Goal: Task Accomplishment & Management: Complete application form

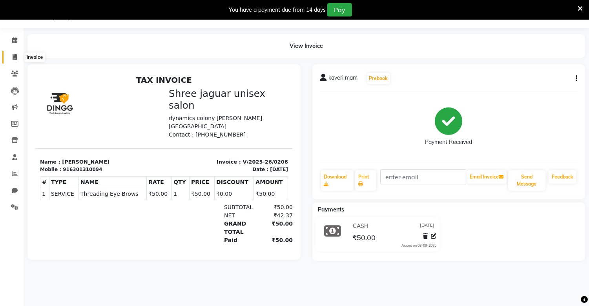
click at [16, 57] on icon at bounding box center [15, 57] width 4 height 6
select select "service"
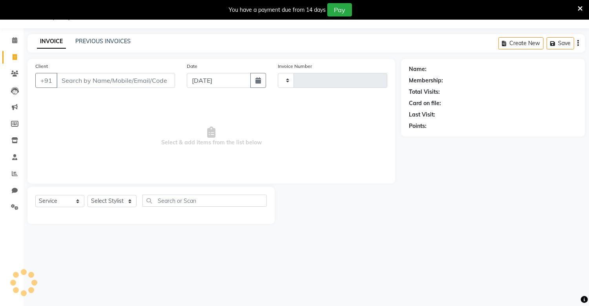
type input "0209"
select select "8688"
click at [89, 82] on input "Client" at bounding box center [116, 80] width 118 height 15
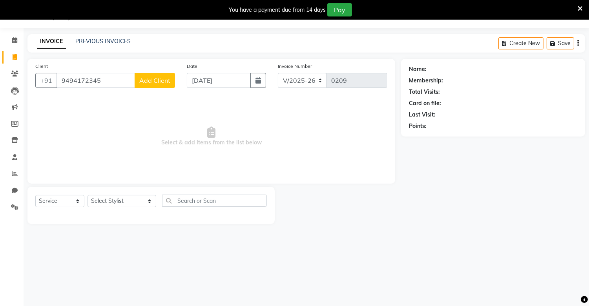
type input "9494172345"
click at [157, 77] on span "Add Client" at bounding box center [154, 81] width 31 height 8
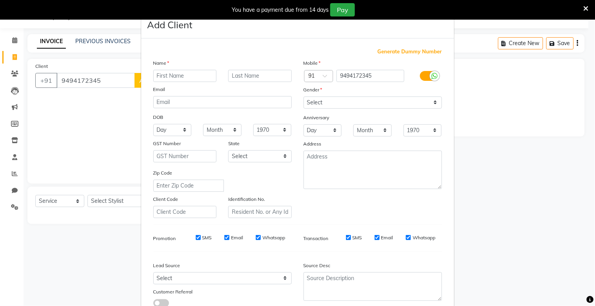
click at [157, 76] on input "text" at bounding box center [185, 76] width 64 height 12
type input "vashanti"
click at [269, 78] on input "text" at bounding box center [260, 76] width 64 height 12
type input "mam"
click at [328, 100] on select "Select [DEMOGRAPHIC_DATA] [DEMOGRAPHIC_DATA] Other Prefer Not To Say" at bounding box center [373, 103] width 139 height 12
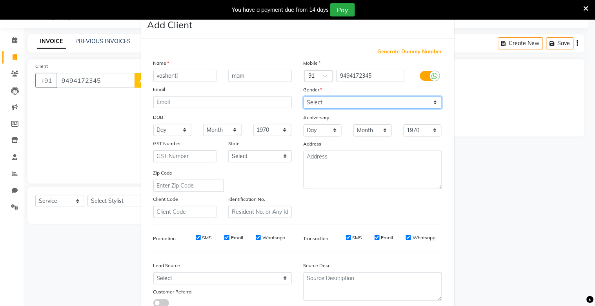
select select "[DEMOGRAPHIC_DATA]"
click at [304, 97] on select "Select [DEMOGRAPHIC_DATA] [DEMOGRAPHIC_DATA] Other Prefer Not To Say" at bounding box center [373, 103] width 139 height 12
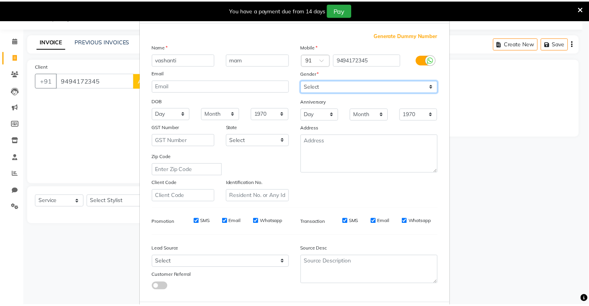
scroll to position [57, 0]
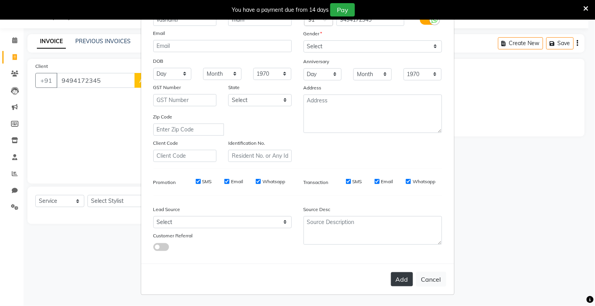
click at [403, 285] on button "Add" at bounding box center [402, 279] width 22 height 14
select select
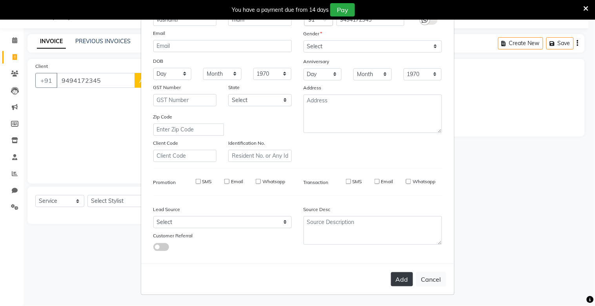
select select
checkbox input "false"
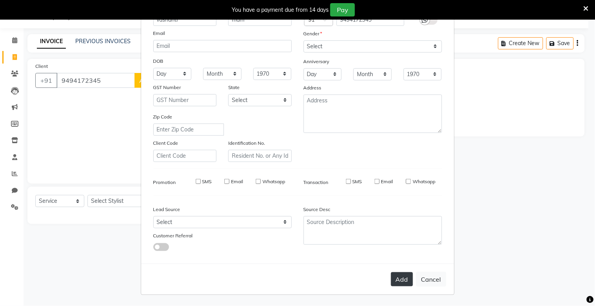
checkbox input "false"
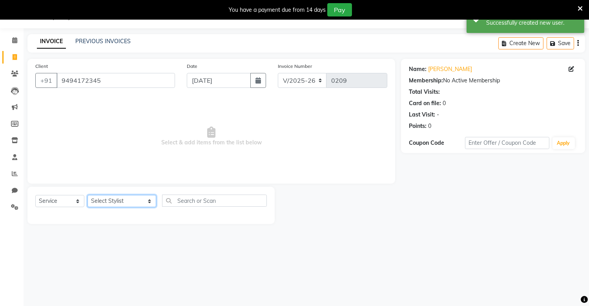
click at [126, 205] on select "Select Stylist alam [DEMOGRAPHIC_DATA] hair [PERSON_NAME] [DEMOGRAPHIC_DATA] ha…" at bounding box center [121, 201] width 69 height 12
select select "88619"
click at [87, 195] on select "Select Stylist alam [DEMOGRAPHIC_DATA] hair [PERSON_NAME] [DEMOGRAPHIC_DATA] ha…" at bounding box center [121, 201] width 69 height 12
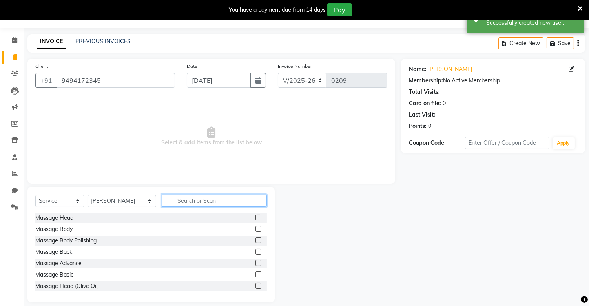
click at [165, 203] on input "text" at bounding box center [214, 201] width 104 height 12
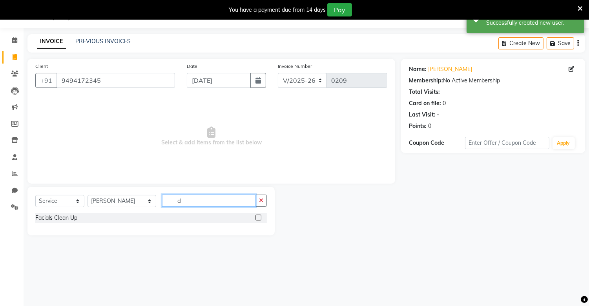
type input "cl"
click at [260, 218] on label at bounding box center [258, 218] width 6 height 6
click at [260, 218] on input "checkbox" at bounding box center [257, 217] width 5 height 5
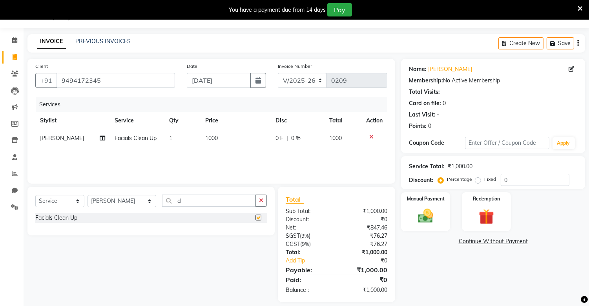
checkbox input "false"
click at [259, 202] on icon "button" at bounding box center [261, 200] width 4 height 5
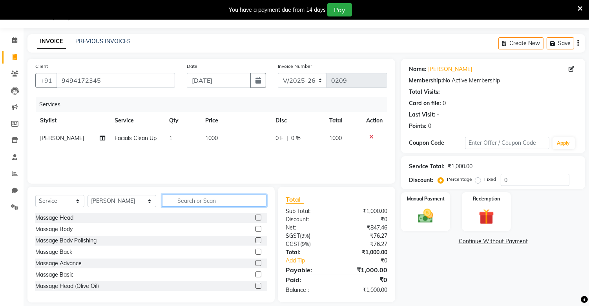
click at [241, 206] on input "text" at bounding box center [214, 201] width 104 height 12
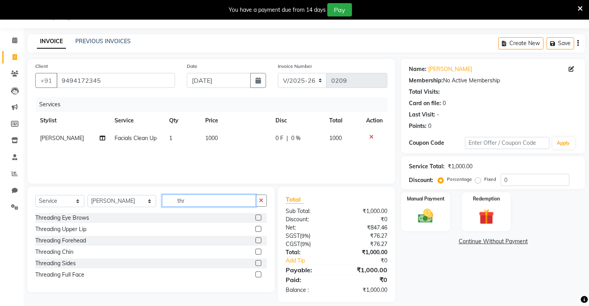
type input "thr"
click at [261, 220] on label at bounding box center [258, 218] width 6 height 6
click at [261, 220] on input "checkbox" at bounding box center [257, 217] width 5 height 5
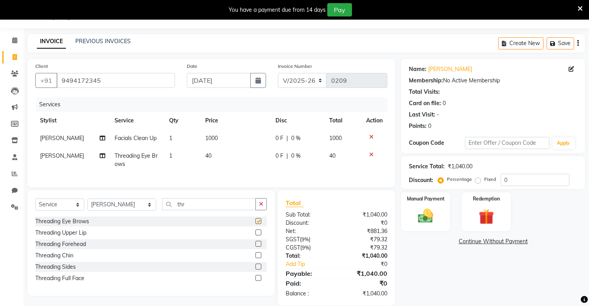
checkbox input "false"
click at [212, 160] on td "40" at bounding box center [236, 160] width 70 height 26
select select "88619"
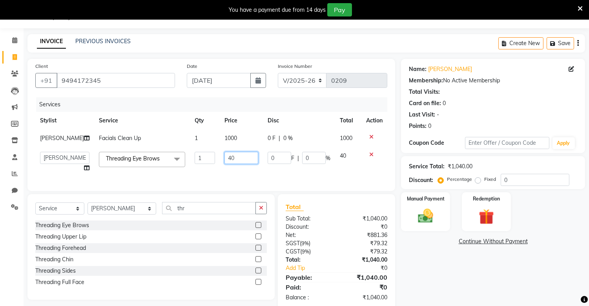
click at [229, 157] on input "40" at bounding box center [241, 158] width 34 height 12
type input "4"
type input "50"
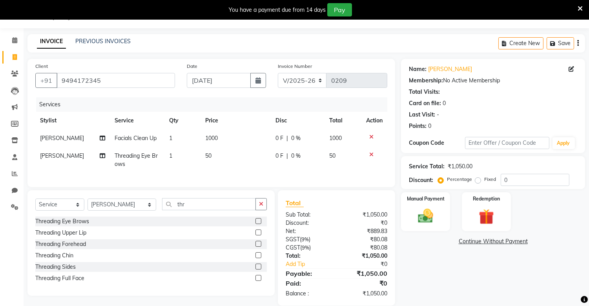
click at [226, 133] on td "1000" at bounding box center [236, 138] width 70 height 18
select select "88619"
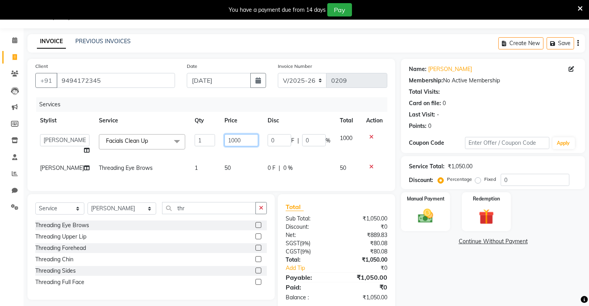
click at [237, 138] on input "1000" at bounding box center [241, 140] width 34 height 12
type input "1"
type input "500"
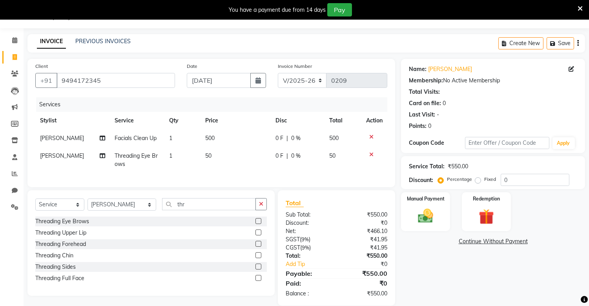
click at [318, 162] on td "0 F | 0 %" at bounding box center [298, 160] width 54 height 26
select select "88619"
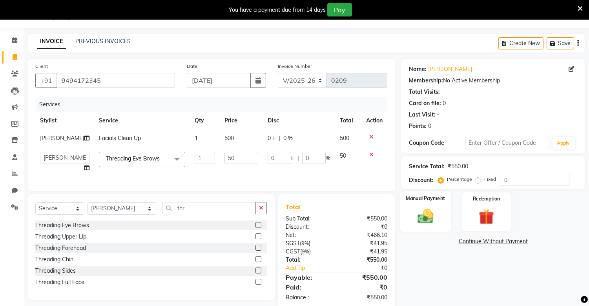
click at [430, 214] on img at bounding box center [426, 216] width 26 height 18
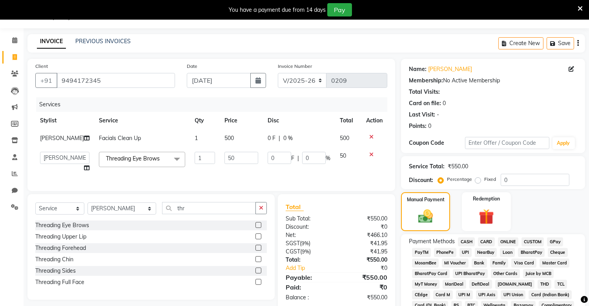
click at [442, 253] on span "PhonePe" at bounding box center [445, 252] width 22 height 9
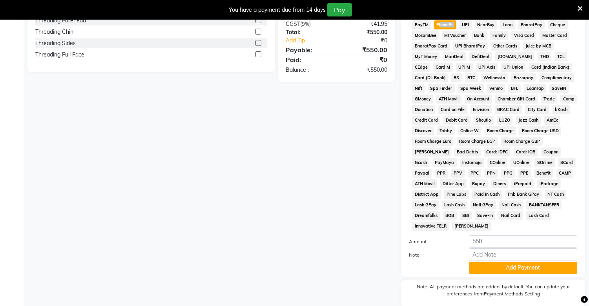
scroll to position [277, 0]
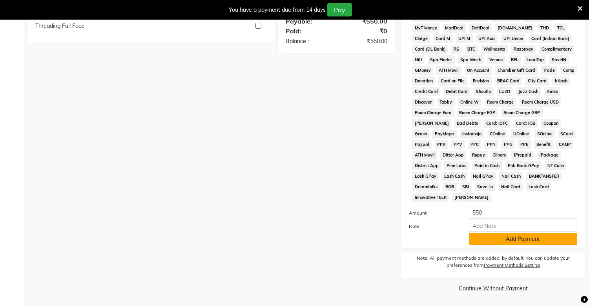
click at [487, 244] on button "Add Payment" at bounding box center [523, 239] width 108 height 12
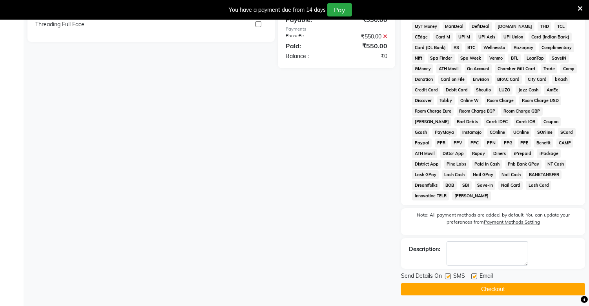
click at [489, 291] on button "Checkout" at bounding box center [493, 289] width 184 height 12
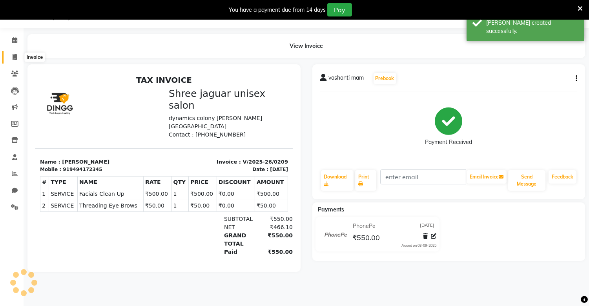
click at [9, 58] on span at bounding box center [15, 57] width 14 height 9
select select "service"
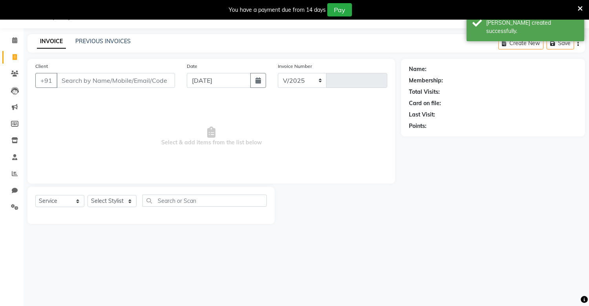
select select "8688"
type input "0210"
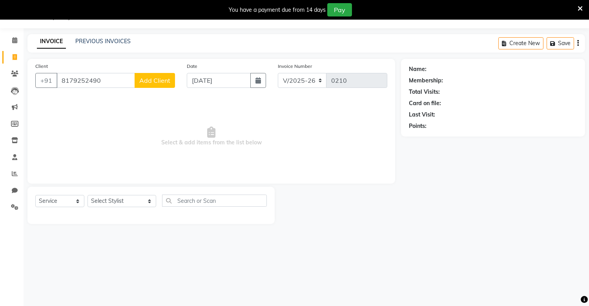
type input "8179252490"
click at [153, 79] on span "Add Client" at bounding box center [154, 81] width 31 height 8
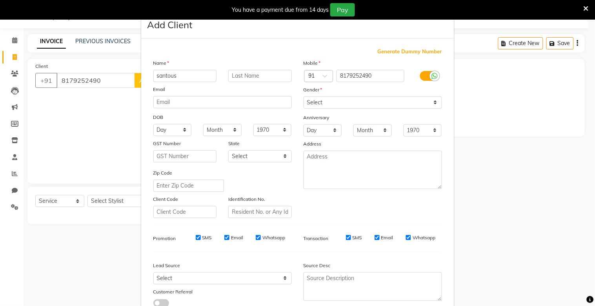
type input "santous"
click at [240, 79] on input "text" at bounding box center [260, 76] width 64 height 12
type input "sir"
click at [367, 105] on select "Select [DEMOGRAPHIC_DATA] [DEMOGRAPHIC_DATA] Other Prefer Not To Say" at bounding box center [373, 103] width 139 height 12
select select "[DEMOGRAPHIC_DATA]"
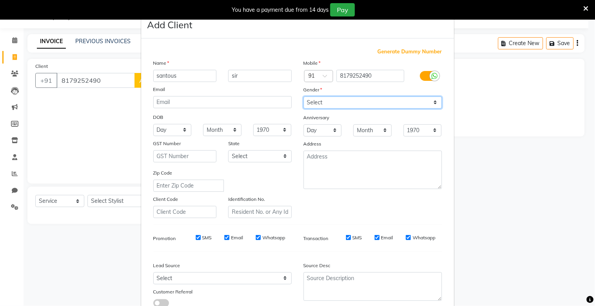
click at [304, 97] on select "Select [DEMOGRAPHIC_DATA] [DEMOGRAPHIC_DATA] Other Prefer Not To Say" at bounding box center [373, 103] width 139 height 12
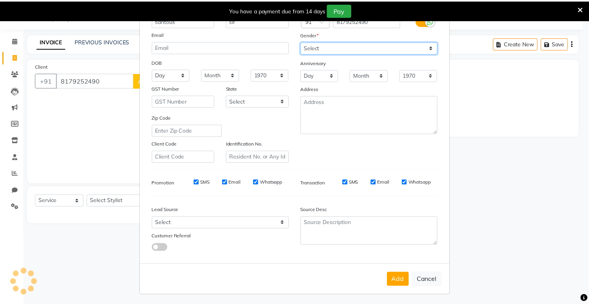
scroll to position [57, 0]
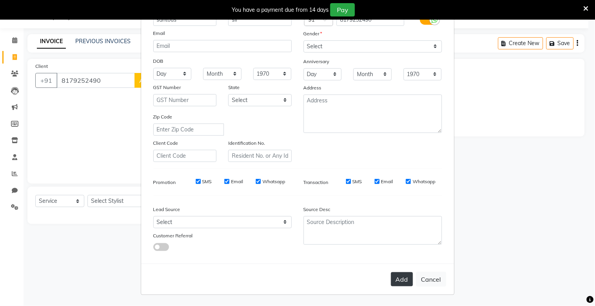
click at [397, 280] on button "Add" at bounding box center [402, 279] width 22 height 14
select select
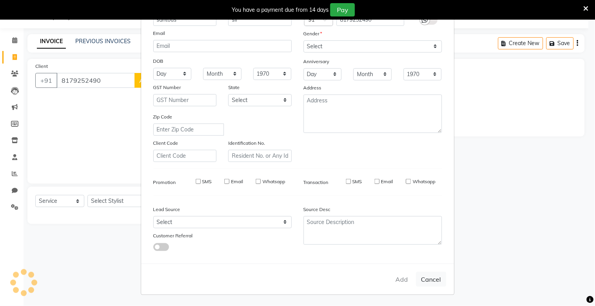
select select
checkbox input "false"
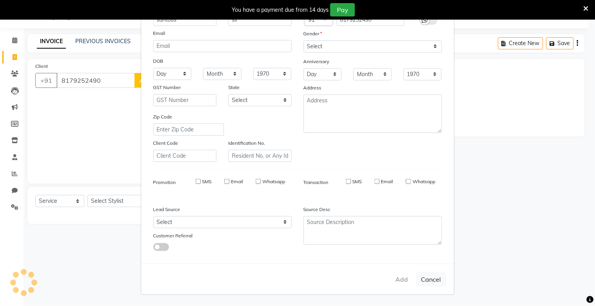
checkbox input "false"
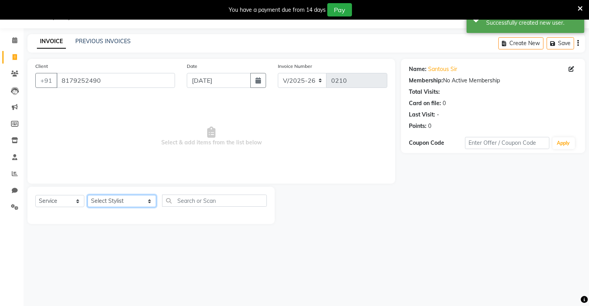
click at [129, 203] on select "Select Stylist alam [DEMOGRAPHIC_DATA] hair [PERSON_NAME] [DEMOGRAPHIC_DATA] ha…" at bounding box center [121, 201] width 69 height 12
select select "88619"
click at [87, 195] on select "Select Stylist alam [DEMOGRAPHIC_DATA] hair [PERSON_NAME] [DEMOGRAPHIC_DATA] ha…" at bounding box center [121, 201] width 69 height 12
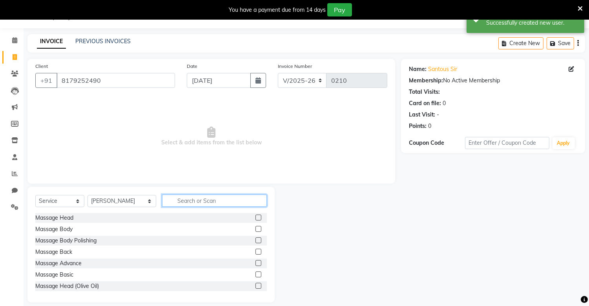
click at [188, 201] on input "text" at bounding box center [214, 201] width 104 height 12
type input "hai"
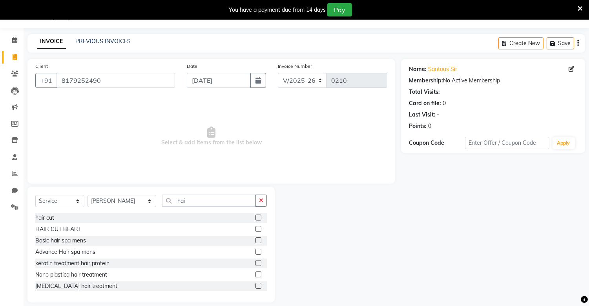
click at [255, 231] on label at bounding box center [258, 229] width 6 height 6
click at [255, 231] on input "checkbox" at bounding box center [257, 229] width 5 height 5
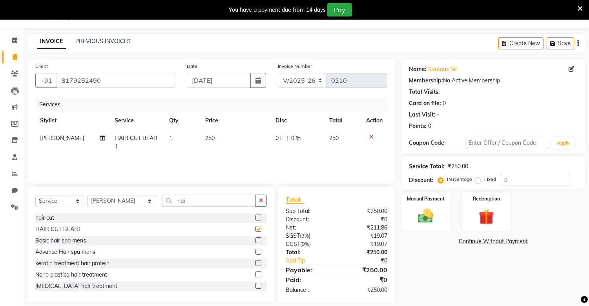
checkbox input "false"
click at [125, 202] on select "Select Stylist alam [DEMOGRAPHIC_DATA] hair [PERSON_NAME] [DEMOGRAPHIC_DATA] ha…" at bounding box center [121, 201] width 69 height 12
select select "89412"
click at [87, 195] on select "Select Stylist alam [DEMOGRAPHIC_DATA] hair [PERSON_NAME] [DEMOGRAPHIC_DATA] ha…" at bounding box center [121, 201] width 69 height 12
click at [262, 204] on button "button" at bounding box center [260, 201] width 11 height 12
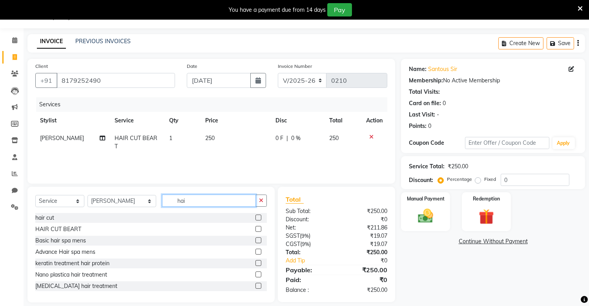
type input "hai"
click at [255, 216] on label at bounding box center [258, 218] width 6 height 6
click at [255, 216] on input "checkbox" at bounding box center [257, 217] width 5 height 5
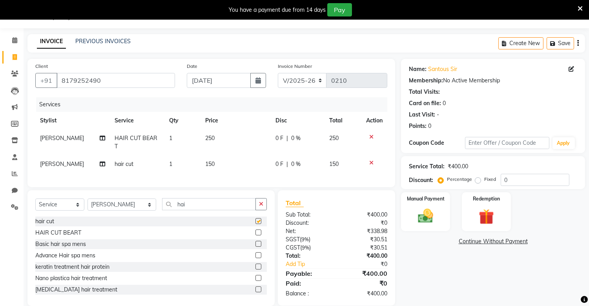
checkbox input "false"
click at [433, 206] on div "Manual Payment" at bounding box center [425, 211] width 51 height 40
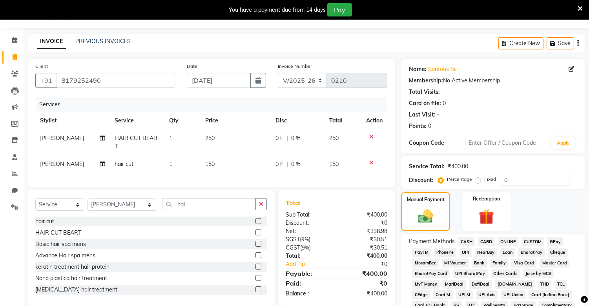
click at [446, 253] on span "PhonePe" at bounding box center [445, 252] width 22 height 9
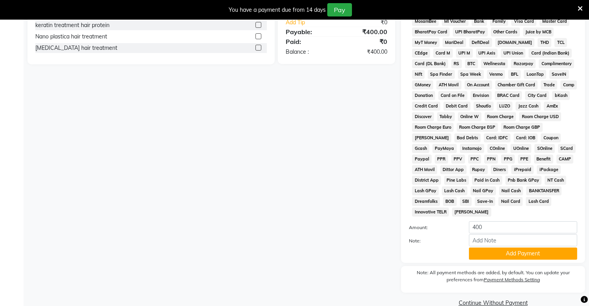
scroll to position [277, 0]
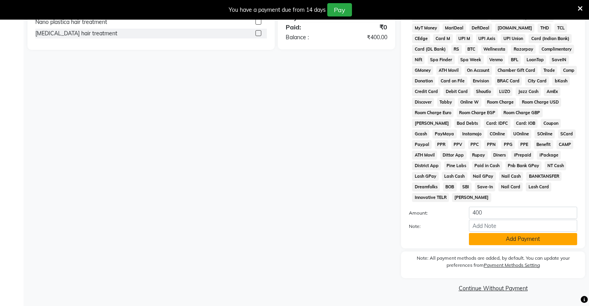
click at [490, 239] on button "Add Payment" at bounding box center [523, 239] width 108 height 12
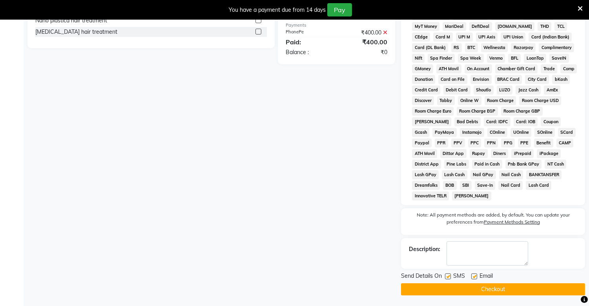
click at [481, 295] on button "Checkout" at bounding box center [493, 289] width 184 height 12
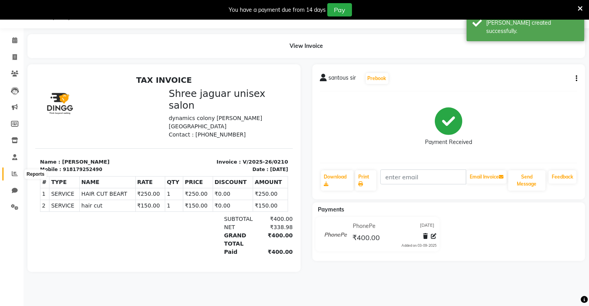
click at [12, 175] on icon at bounding box center [15, 174] width 6 height 6
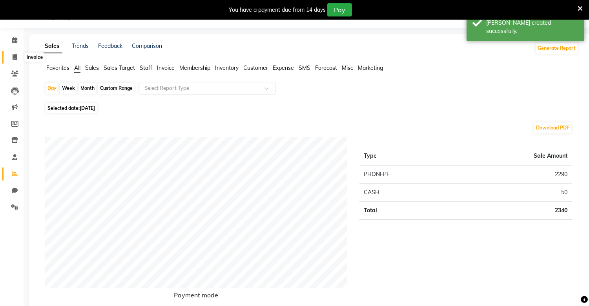
click at [15, 60] on icon at bounding box center [15, 57] width 4 height 6
select select "8688"
select select "service"
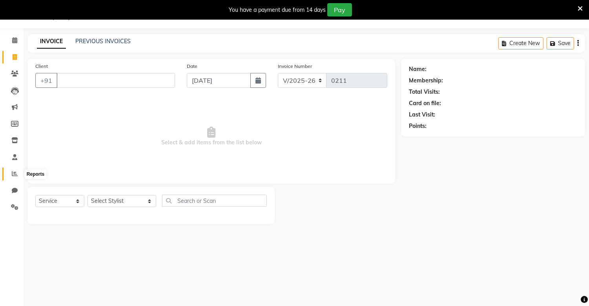
click at [10, 175] on span at bounding box center [15, 174] width 14 height 9
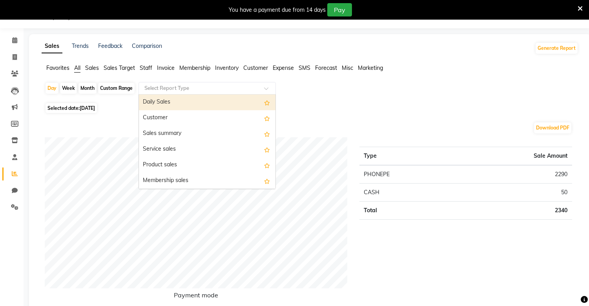
drag, startPoint x: 166, startPoint y: 87, endPoint x: 147, endPoint y: 93, distance: 20.0
click at [147, 93] on div "Select Report Type" at bounding box center [207, 88] width 137 height 13
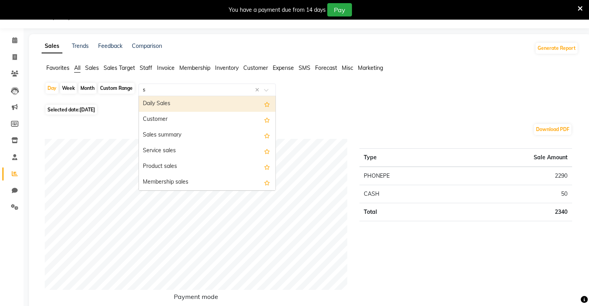
type input "st"
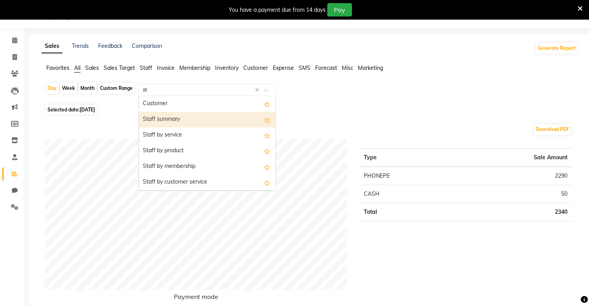
click at [163, 115] on div "Staff summary" at bounding box center [207, 120] width 137 height 16
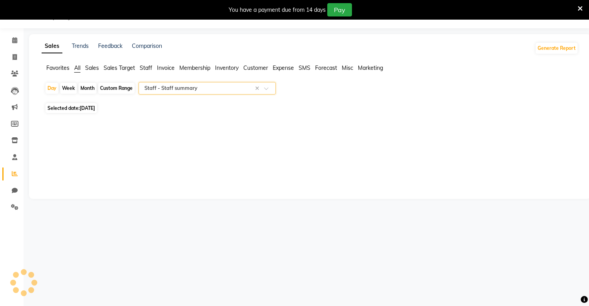
select select "full_report"
select select "csv"
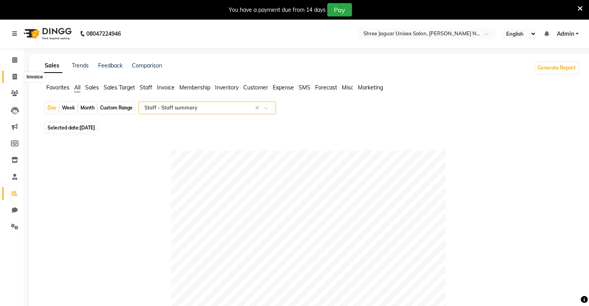
click at [13, 75] on icon at bounding box center [15, 77] width 4 height 6
select select "service"
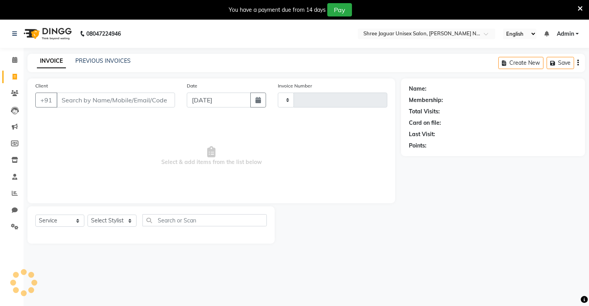
scroll to position [20, 0]
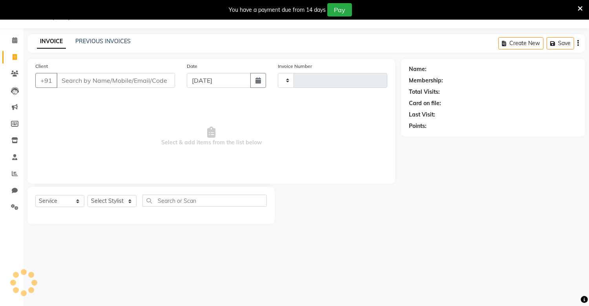
type input "0211"
select select "8688"
click at [12, 75] on icon at bounding box center [14, 74] width 7 height 6
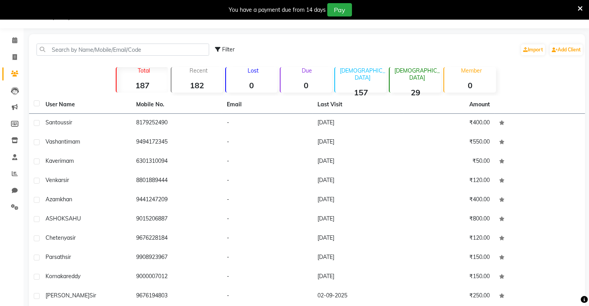
click at [13, 75] on icon at bounding box center [14, 74] width 7 height 6
